Goal: Task Accomplishment & Management: Manage account settings

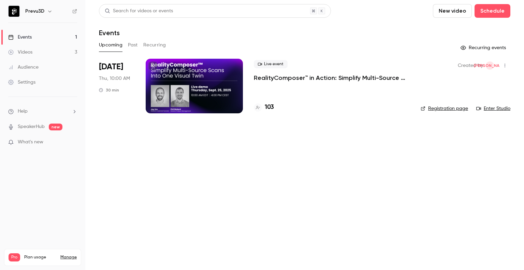
click at [170, 94] on div at bounding box center [194, 86] width 97 height 55
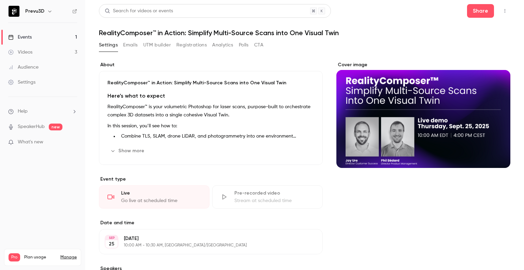
click at [134, 201] on div "Go live at scheduled time" at bounding box center [161, 200] width 80 height 7
click at [142, 202] on div "Go live at scheduled time" at bounding box center [161, 200] width 80 height 7
click at [125, 194] on div "Live" at bounding box center [161, 193] width 80 height 7
click at [125, 190] on div "Live" at bounding box center [161, 193] width 80 height 7
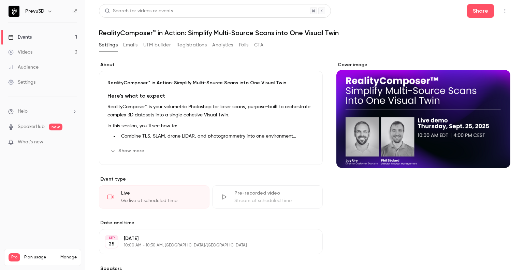
click at [125, 190] on div "Live" at bounding box center [161, 193] width 80 height 7
drag, startPoint x: 125, startPoint y: 189, endPoint x: 162, endPoint y: 204, distance: 40.4
click at [162, 204] on div "Live Go live at scheduled time" at bounding box center [154, 196] width 110 height 23
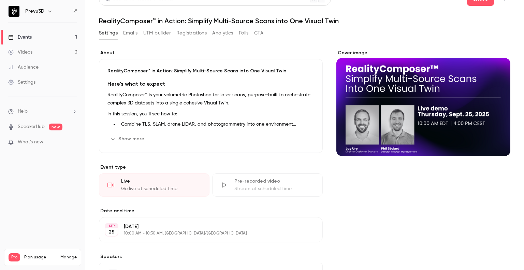
scroll to position [12, 0]
click at [158, 181] on div "Live" at bounding box center [161, 181] width 80 height 7
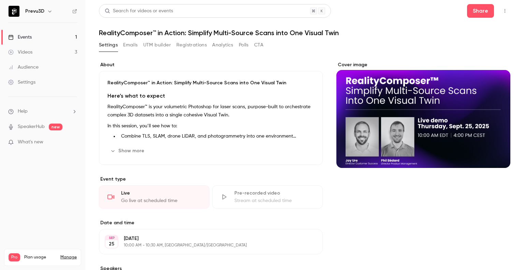
click at [130, 192] on div "Live" at bounding box center [161, 193] width 80 height 7
drag, startPoint x: 130, startPoint y: 192, endPoint x: 76, endPoint y: 39, distance: 161.8
click at [76, 39] on link "Events 1" at bounding box center [42, 37] width 85 height 15
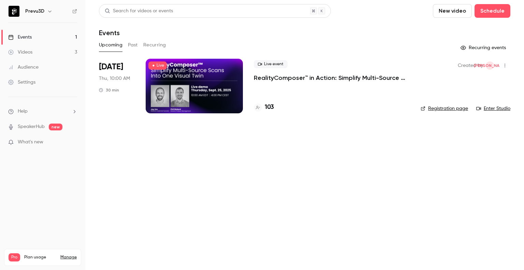
click at [154, 70] on div at bounding box center [194, 86] width 97 height 55
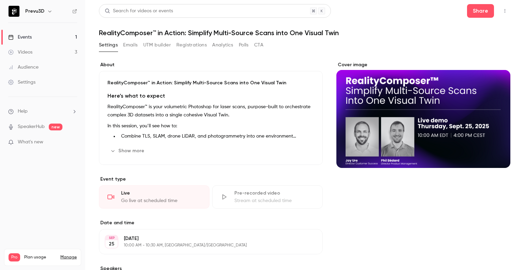
click at [256, 46] on button "CTA" at bounding box center [258, 45] width 9 height 11
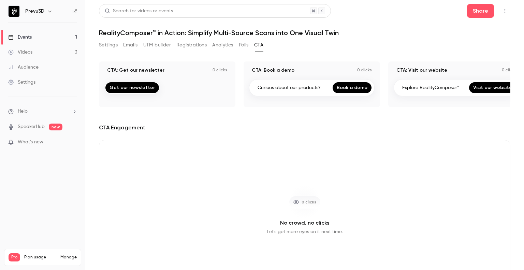
click at [123, 43] on button "Emails" at bounding box center [130, 45] width 14 height 11
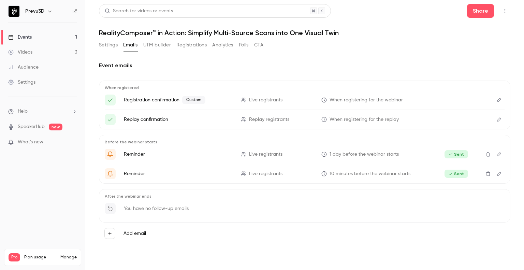
click at [66, 34] on link "Events 1" at bounding box center [42, 37] width 85 height 15
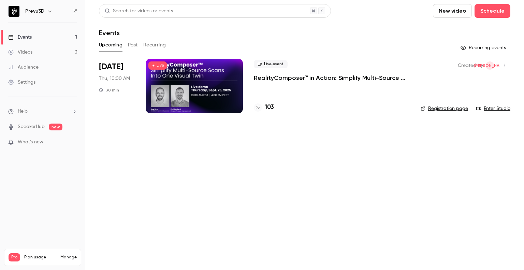
click at [179, 98] on div at bounding box center [194, 86] width 97 height 55
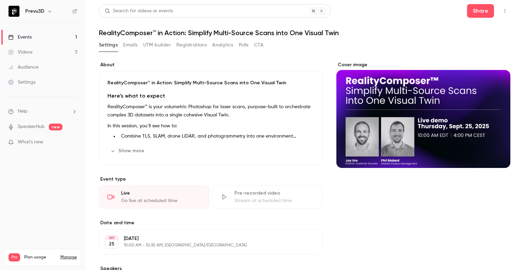
drag, startPoint x: 179, startPoint y: 98, endPoint x: 161, endPoint y: 171, distance: 75.8
click at [161, 171] on div "**********" at bounding box center [211, 192] width 224 height 263
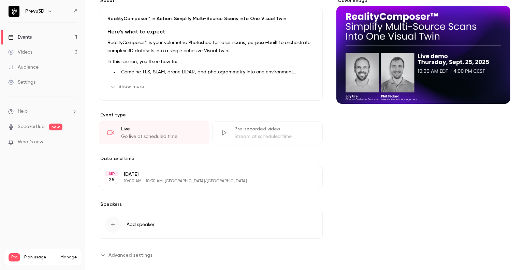
scroll to position [74, 0]
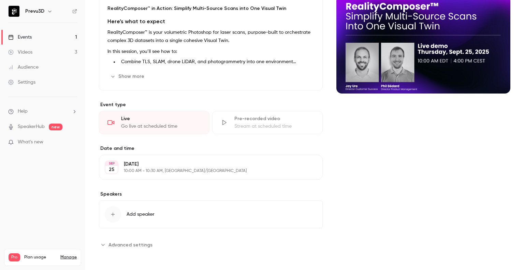
click at [120, 243] on span "Advanced settings" at bounding box center [130, 244] width 44 height 7
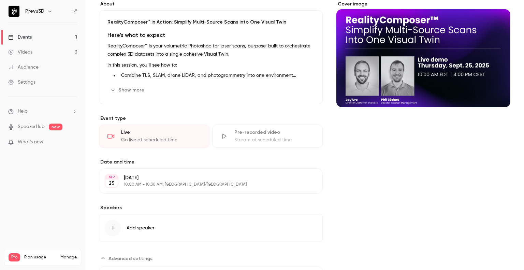
scroll to position [150, 0]
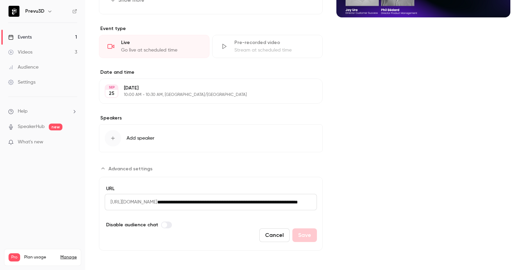
click at [157, 201] on span "https://watch.getcontrast.io/register/" at bounding box center [131, 202] width 52 height 16
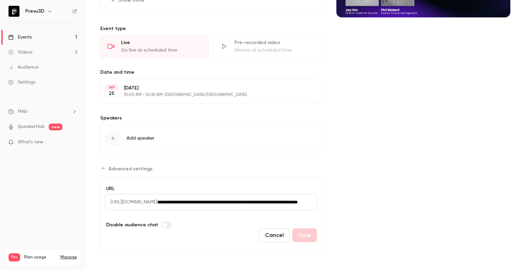
click at [157, 201] on span "https://watch.getcontrast.io/register/" at bounding box center [131, 202] width 52 height 16
click at [157, 202] on span "https://watch.getcontrast.io/register/" at bounding box center [131, 202] width 52 height 16
drag, startPoint x: 110, startPoint y: 200, endPoint x: 304, endPoint y: 199, distance: 193.6
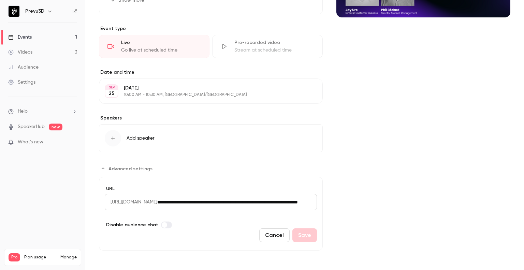
click at [304, 199] on div "**********" at bounding box center [211, 202] width 212 height 16
click at [303, 200] on input "**********" at bounding box center [237, 202] width 160 height 16
click at [195, 201] on input "**********" at bounding box center [237, 202] width 160 height 16
click at [155, 201] on span "https://watch.getcontrast.io/register/" at bounding box center [131, 202] width 52 height 16
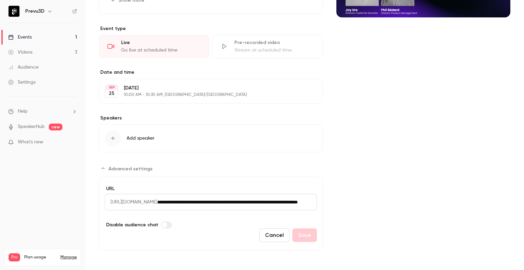
click at [155, 201] on span "https://watch.getcontrast.io/register/" at bounding box center [131, 202] width 52 height 16
copy span "getcontrast"
click at [195, 196] on input "**********" at bounding box center [237, 202] width 160 height 16
drag, startPoint x: 194, startPoint y: 200, endPoint x: 266, endPoint y: 205, distance: 72.4
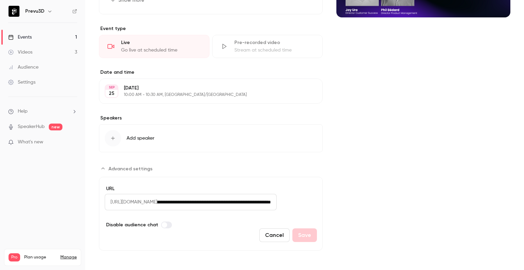
click at [266, 205] on div "**********" at bounding box center [211, 202] width 212 height 16
click at [266, 205] on input "**********" at bounding box center [216, 202] width 119 height 16
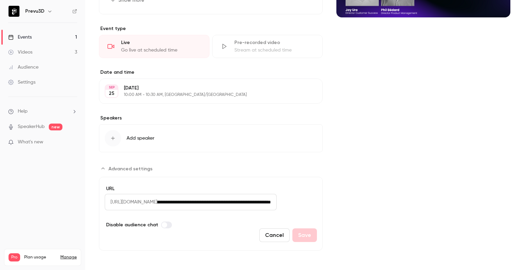
scroll to position [0, 0]
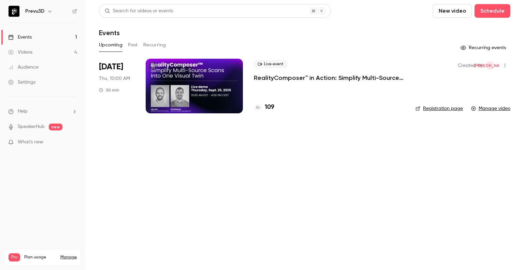
click at [272, 105] on h4 "109" at bounding box center [270, 107] width 10 height 9
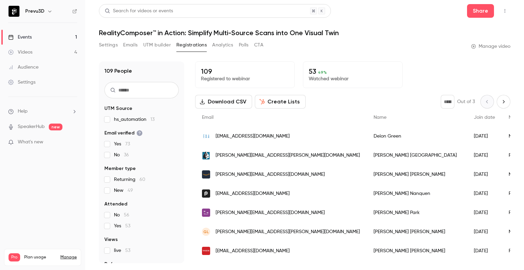
click at [148, 84] on input "text" at bounding box center [141, 90] width 74 height 16
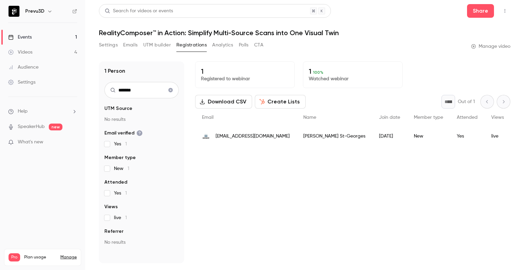
click at [266, 134] on span "[EMAIL_ADDRESS][DOMAIN_NAME]" at bounding box center [252, 136] width 74 height 7
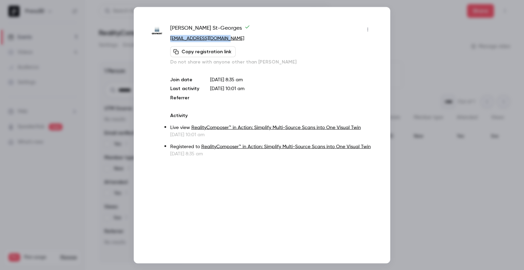
drag, startPoint x: 237, startPoint y: 38, endPoint x: 169, endPoint y: 41, distance: 67.9
click at [169, 41] on div "[PERSON_NAME]-Georges [EMAIL_ADDRESS][DOMAIN_NAME] Copy registration link Do no…" at bounding box center [262, 90] width 222 height 133
copy link "[EMAIL_ADDRESS][DOMAIN_NAME]"
click at [427, 15] on div at bounding box center [262, 135] width 524 height 270
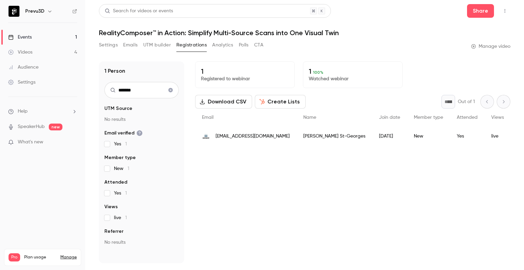
click at [143, 95] on input "*******" at bounding box center [141, 90] width 74 height 16
type input "***"
